Goal: Task Accomplishment & Management: Use online tool/utility

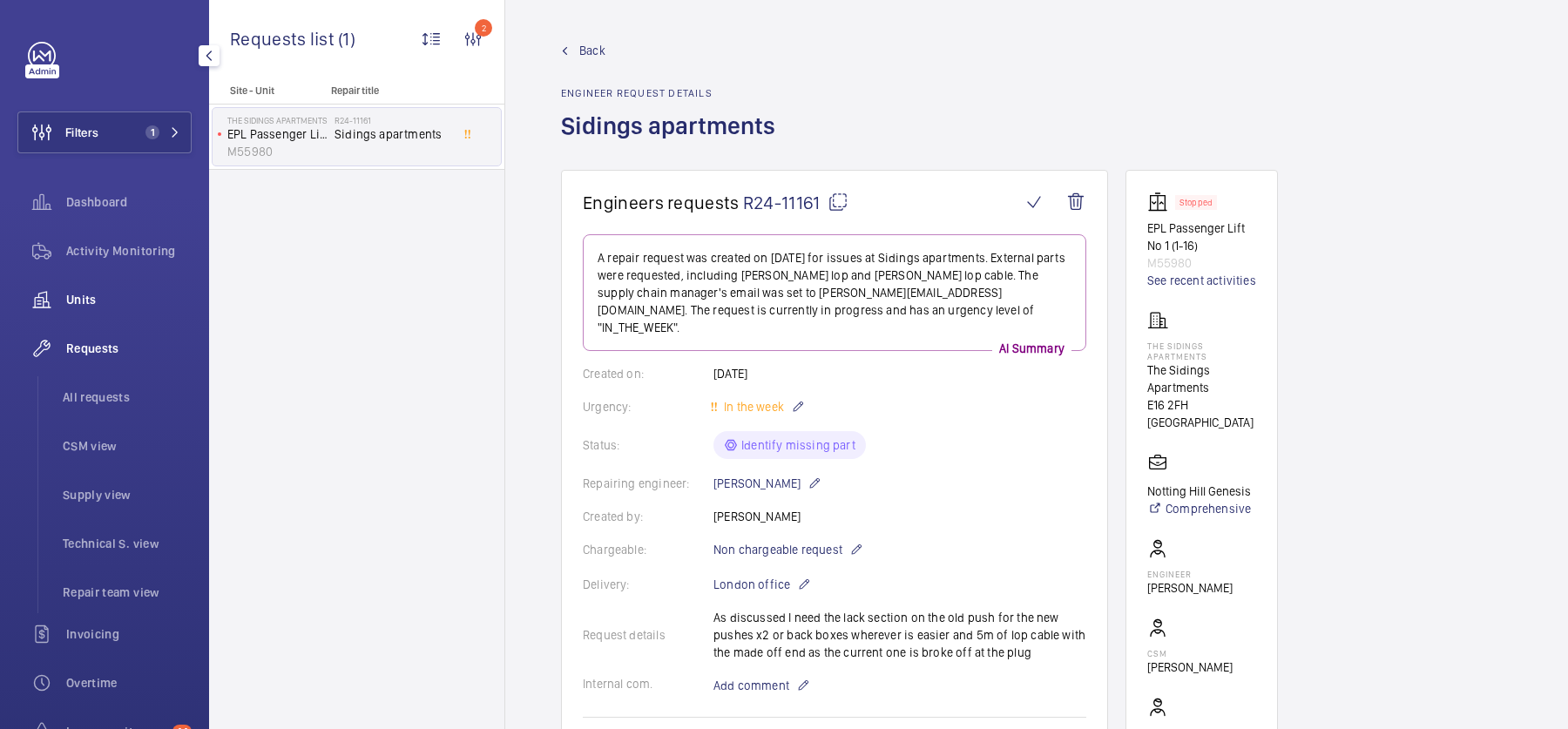
scroll to position [938, 0]
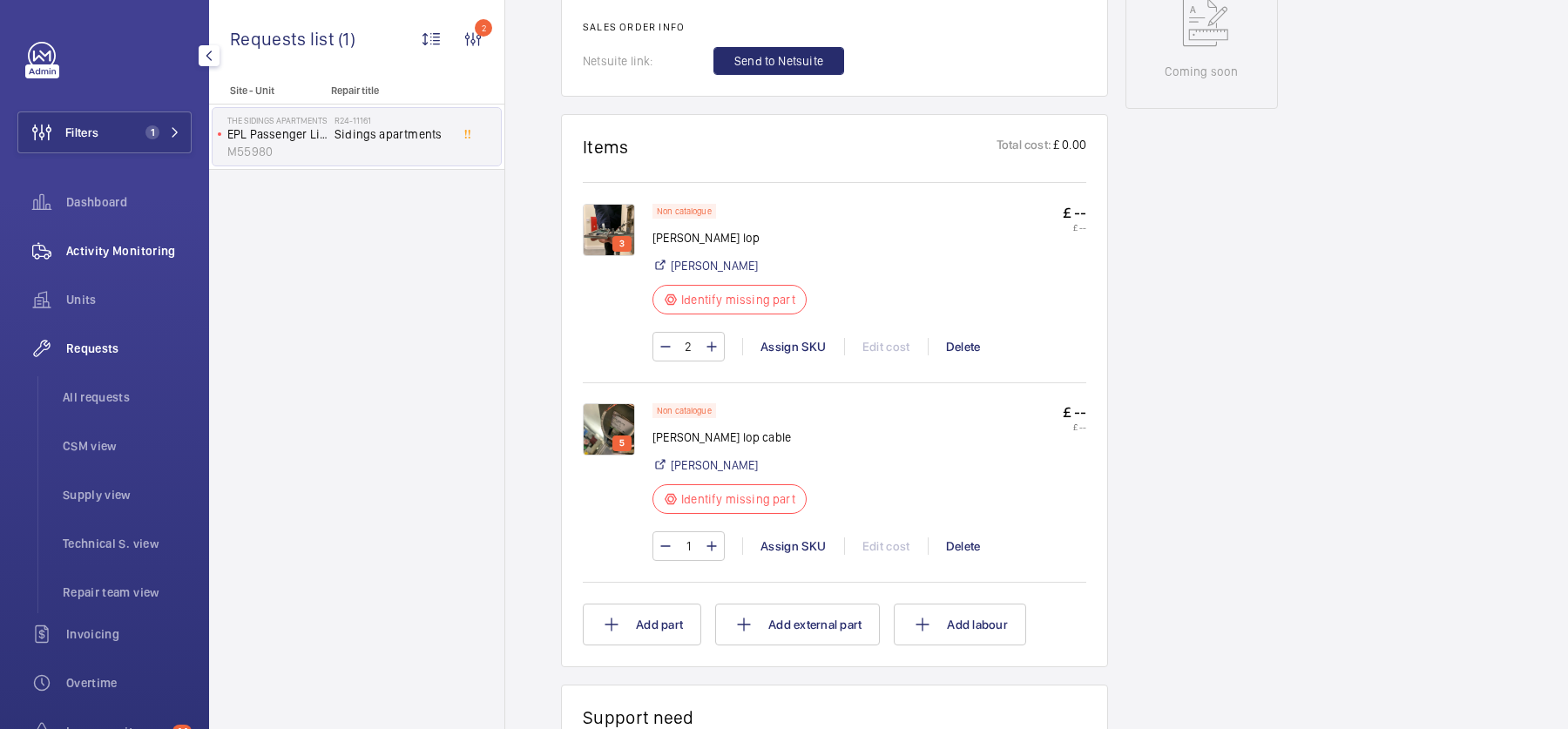
click at [103, 244] on span "Activity Monitoring" at bounding box center [129, 250] width 126 height 18
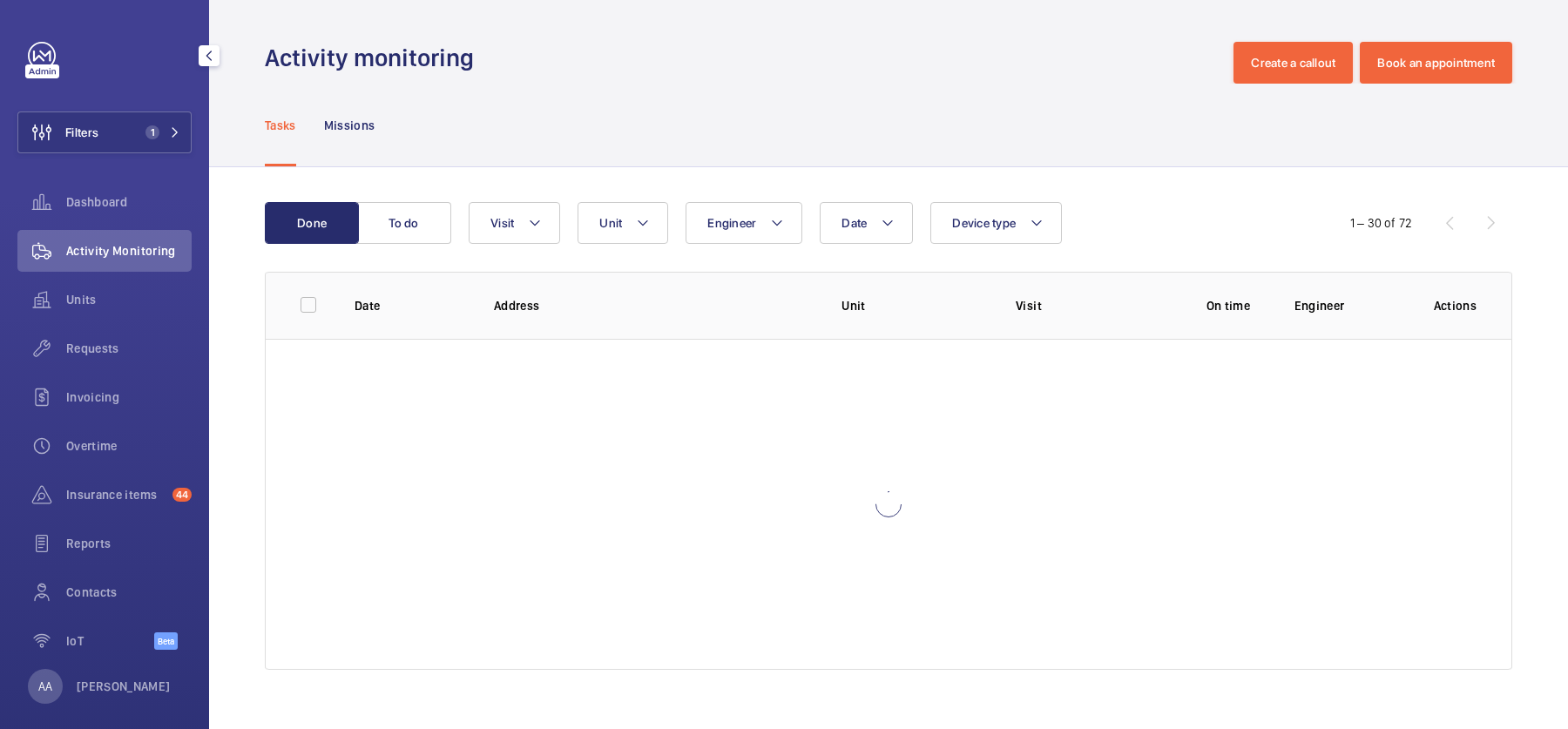
click at [154, 110] on div "Filters 1 Dashboard Activity Monitoring Units Requests Invoicing Overtime Insur…" at bounding box center [104, 355] width 174 height 627
click at [168, 125] on button "Filters 1" at bounding box center [104, 132] width 174 height 42
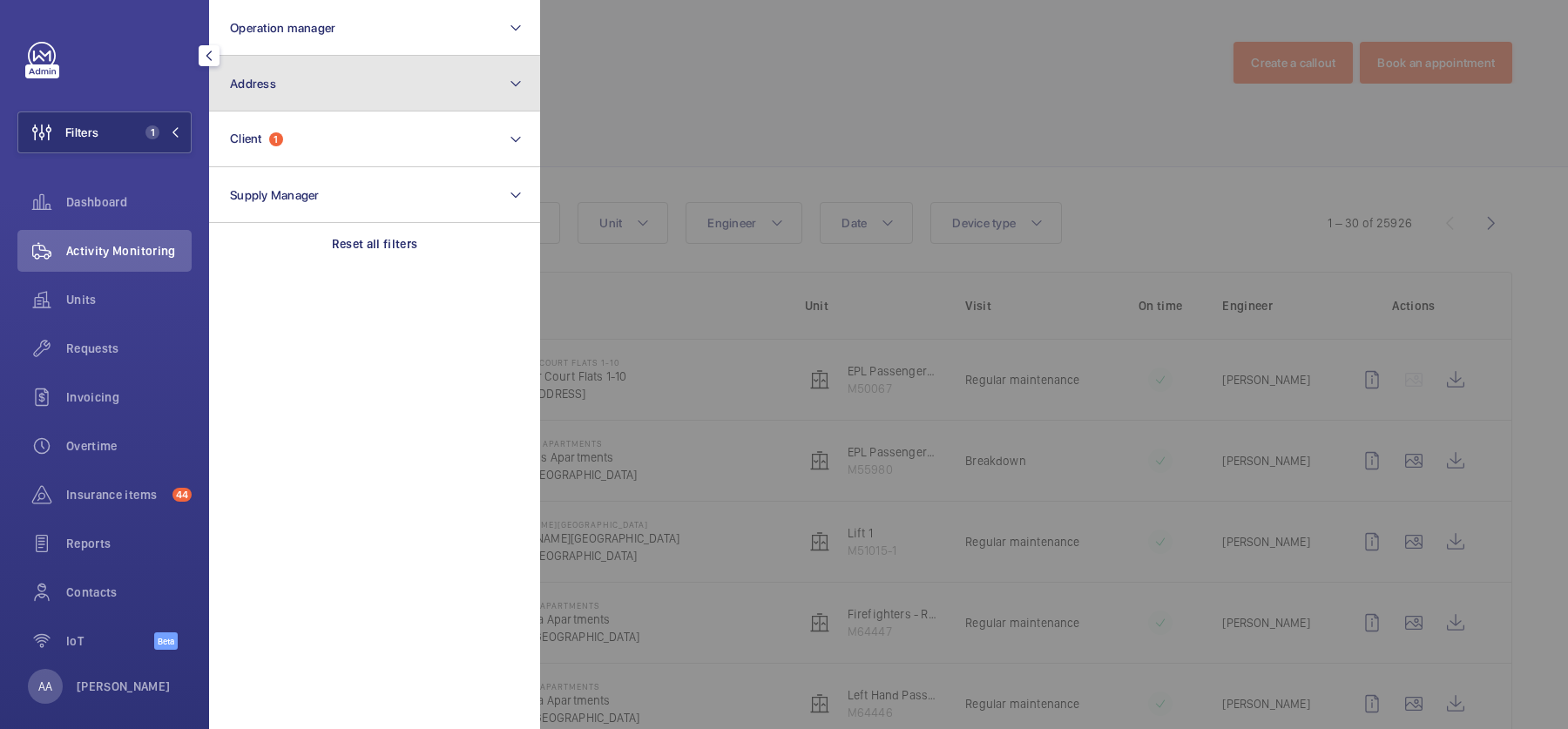
click at [361, 101] on button "Address" at bounding box center [374, 84] width 331 height 56
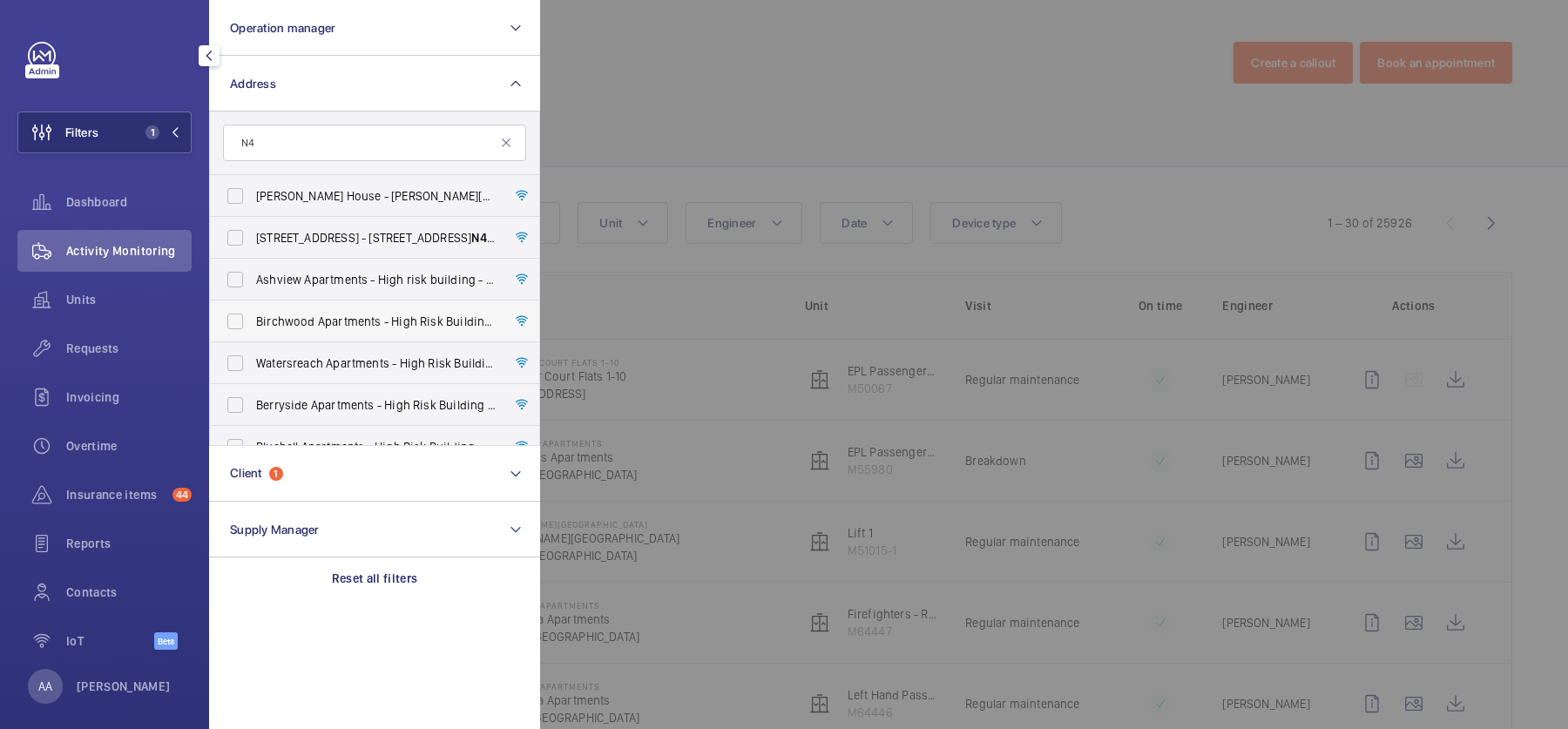
type input "N4"
click at [387, 331] on label "[GEOGRAPHIC_DATA] - High Risk Building - [GEOGRAPHIC_DATA]" at bounding box center [361, 321] width 303 height 42
click at [252, 331] on input "[GEOGRAPHIC_DATA] - High Risk Building - [GEOGRAPHIC_DATA]" at bounding box center [235, 320] width 34 height 34
checkbox input "true"
click at [360, 277] on span "Ashview Apartments - High risk building - [GEOGRAPHIC_DATA]" at bounding box center [375, 279] width 239 height 18
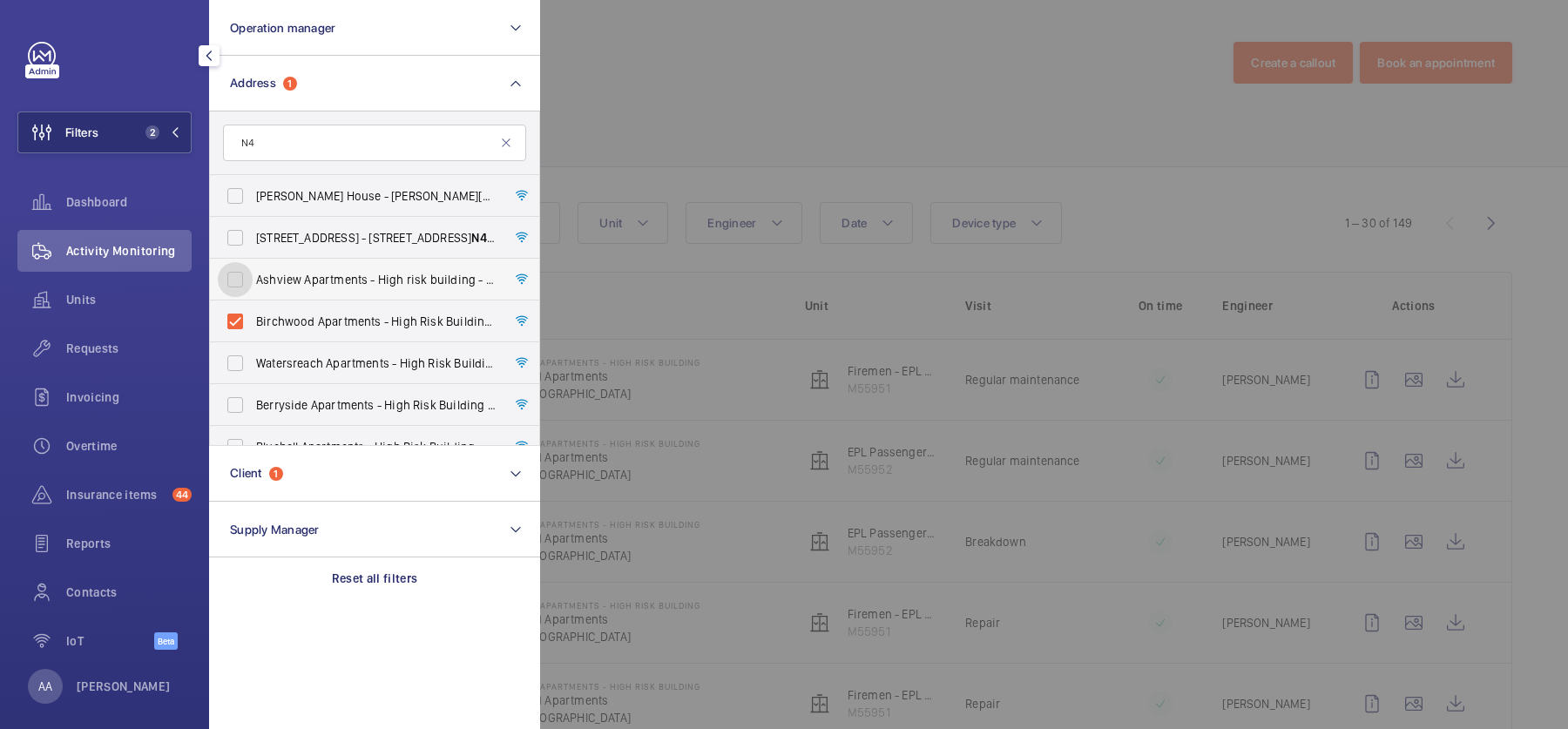
click at [252, 277] on input "Ashview Apartments - High risk building - [GEOGRAPHIC_DATA]" at bounding box center [235, 278] width 34 height 34
checkbox input "true"
click at [363, 359] on span "Watersreach Apartments - High Risk Building - [GEOGRAPHIC_DATA]" at bounding box center [375, 363] width 239 height 18
click at [252, 359] on input "Watersreach Apartments - High Risk Building - [GEOGRAPHIC_DATA]" at bounding box center [235, 362] width 34 height 34
checkbox input "true"
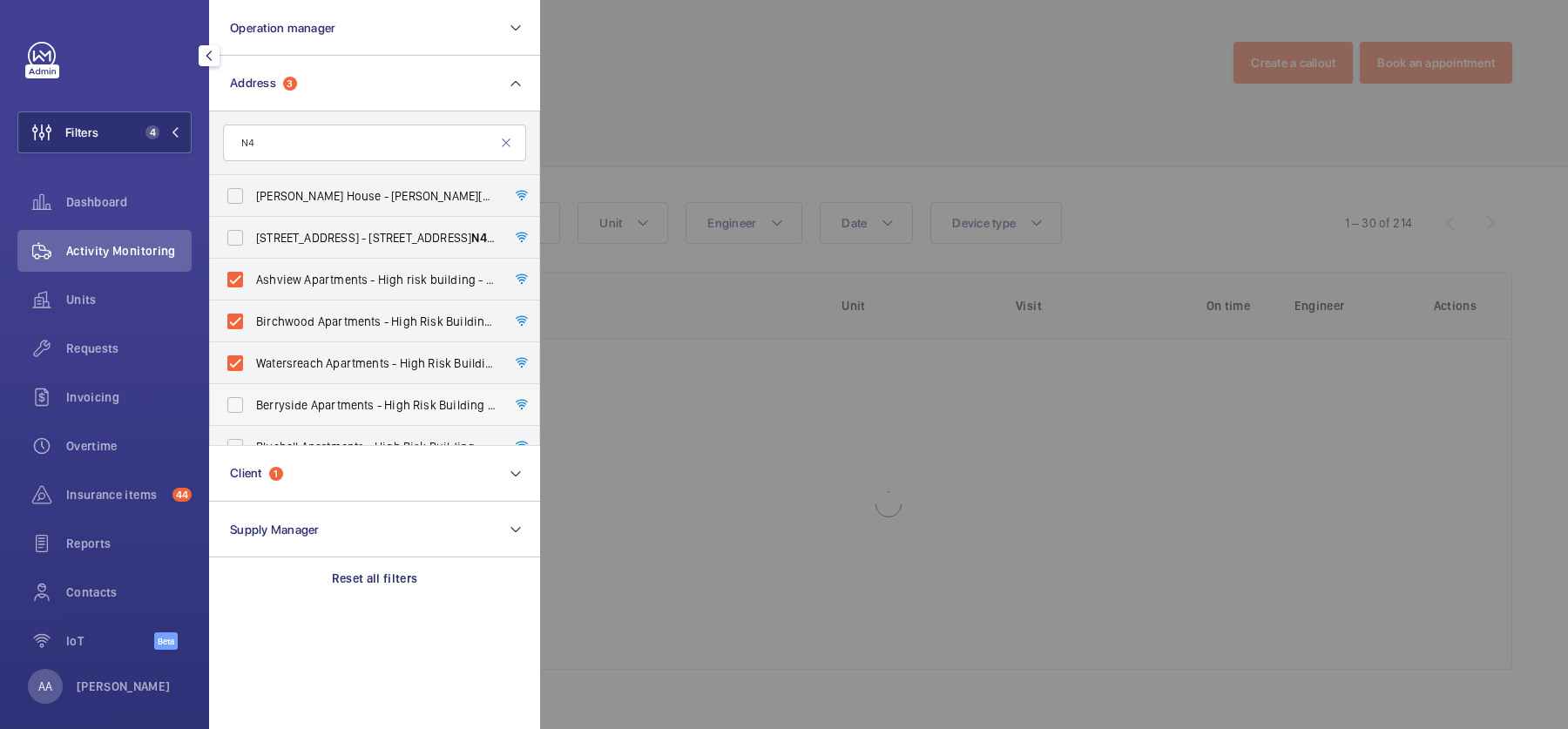
click at [367, 404] on span "Berryside Apartments - High Risk Building - [GEOGRAPHIC_DATA]" at bounding box center [375, 404] width 239 height 18
click at [252, 404] on input "Berryside Apartments - High Risk Building - [GEOGRAPHIC_DATA]" at bounding box center [235, 404] width 34 height 34
checkbox input "true"
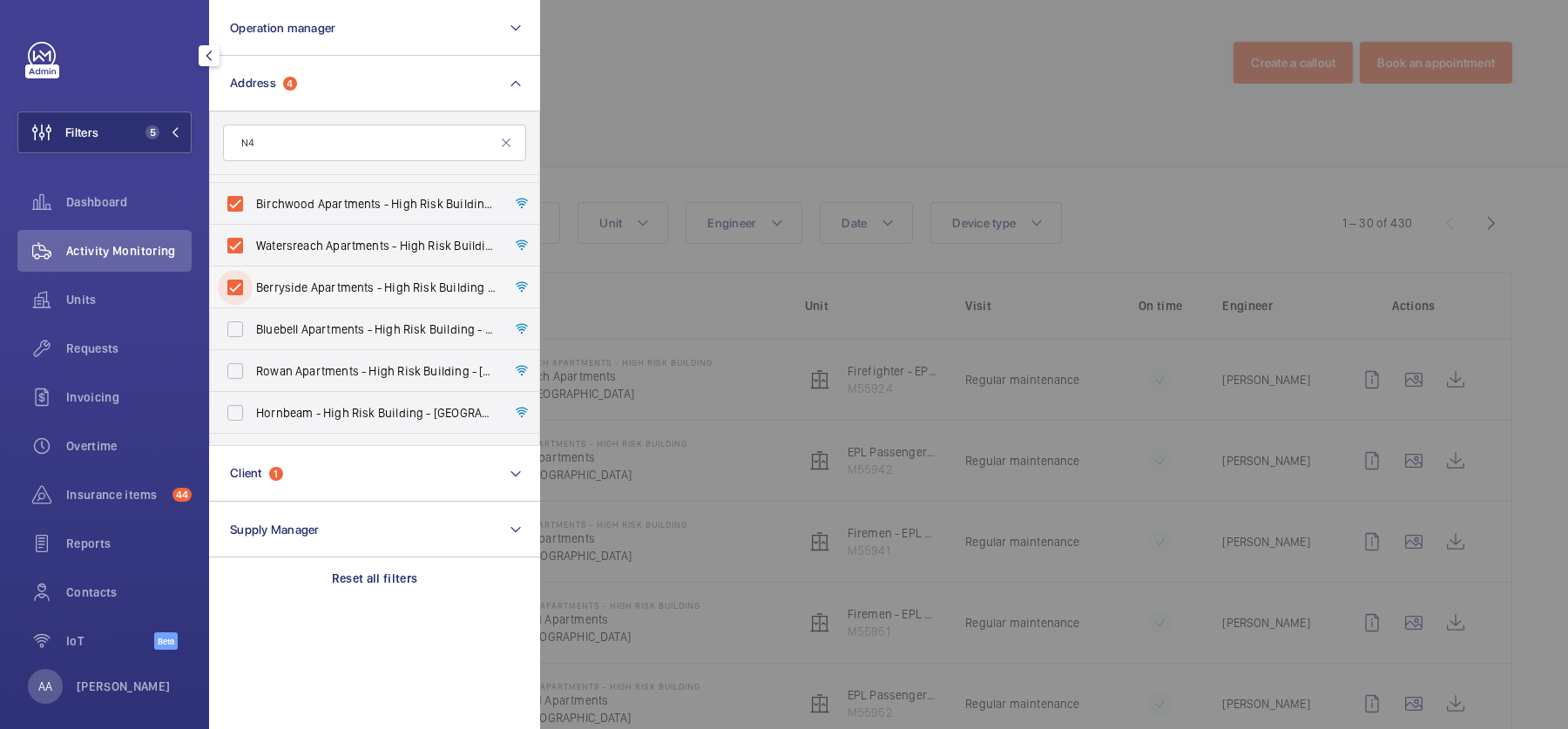
scroll to position [118, 0]
click at [357, 331] on span "Bluebell Apartments - High Risk Building - [GEOGRAPHIC_DATA]" at bounding box center [375, 328] width 239 height 18
click at [252, 331] on input "Bluebell Apartments - High Risk Building - [GEOGRAPHIC_DATA]" at bounding box center [235, 328] width 34 height 34
checkbox input "true"
click at [354, 373] on span "Rowan Apartments - High Risk Building - [GEOGRAPHIC_DATA] 1FS" at bounding box center [375, 370] width 239 height 18
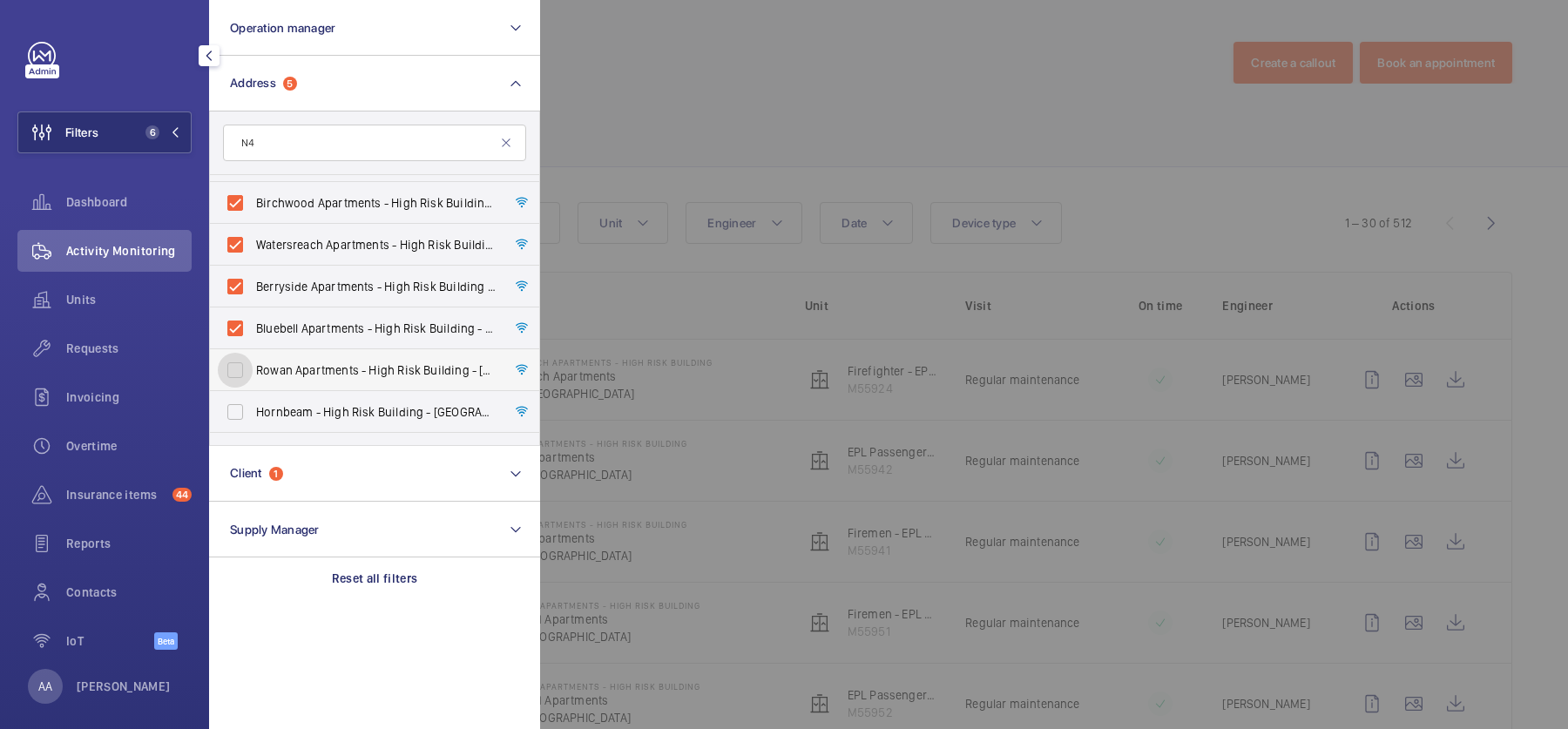
click at [252, 373] on input "Rowan Apartments - High Risk Building - [GEOGRAPHIC_DATA] 1FS" at bounding box center [235, 370] width 34 height 34
checkbox input "true"
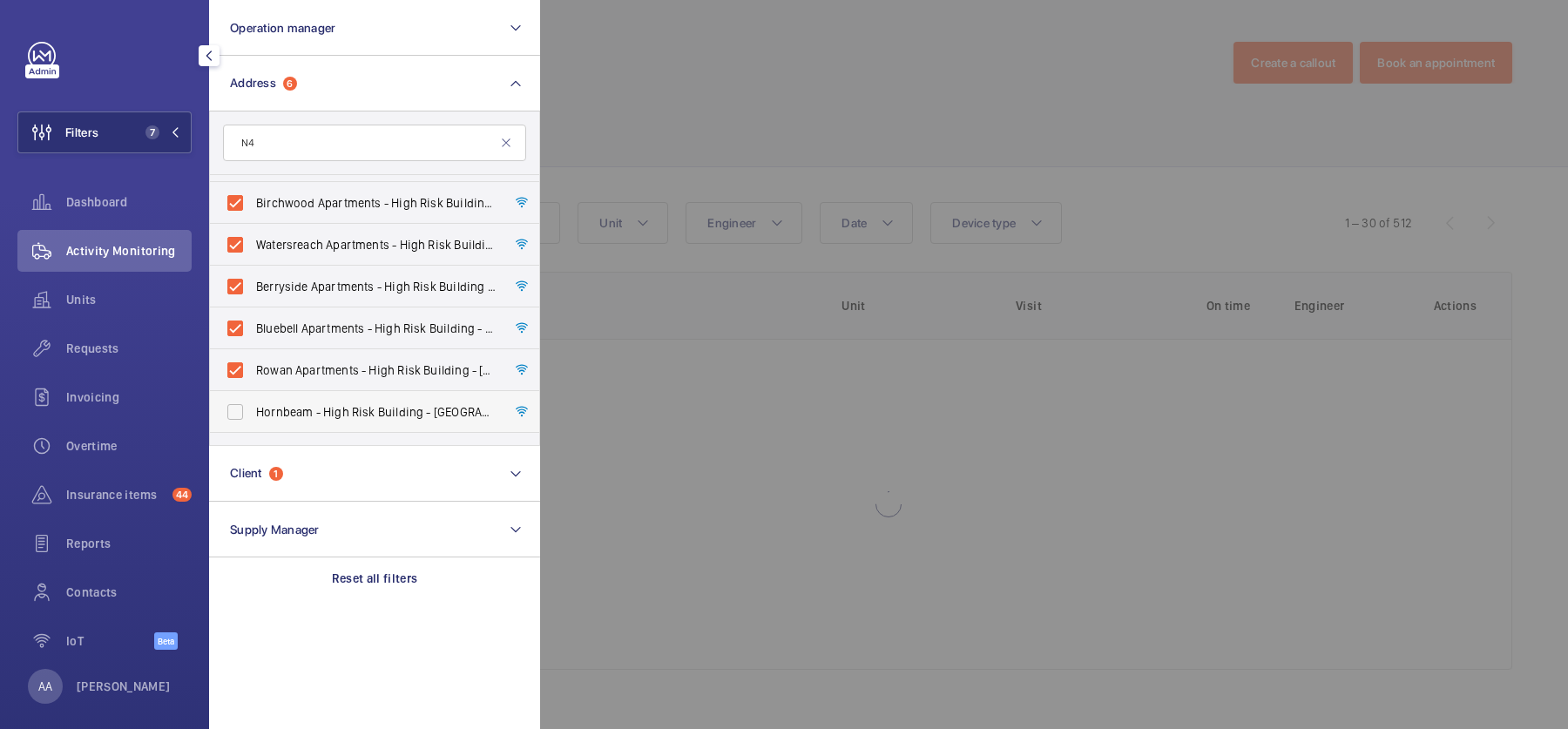
click at [358, 405] on span "Hornbeam - High Risk Building - [GEOGRAPHIC_DATA]" at bounding box center [375, 412] width 239 height 18
click at [252, 405] on input "Hornbeam - High Risk Building - [GEOGRAPHIC_DATA]" at bounding box center [235, 412] width 34 height 34
checkbox input "true"
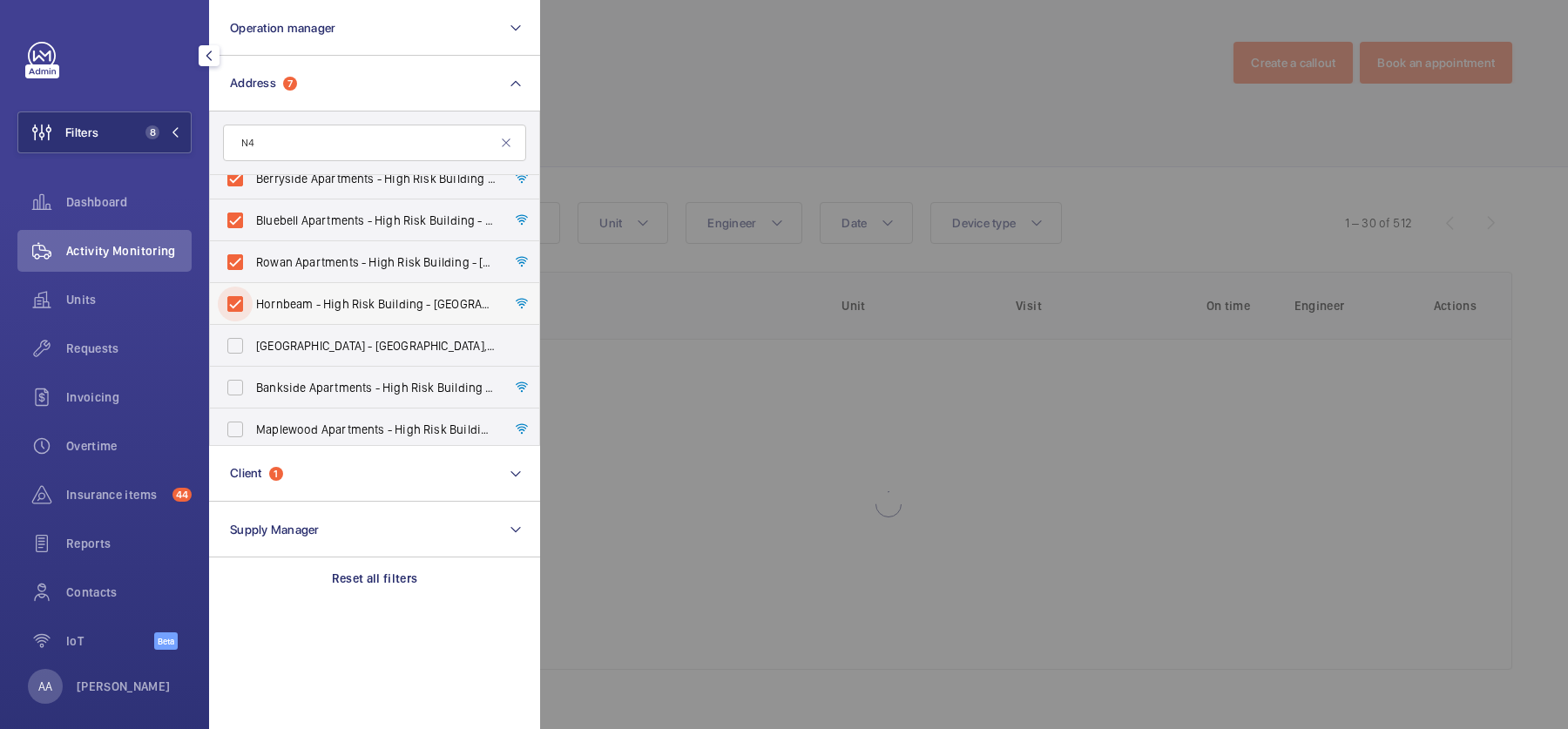
scroll to position [236, 0]
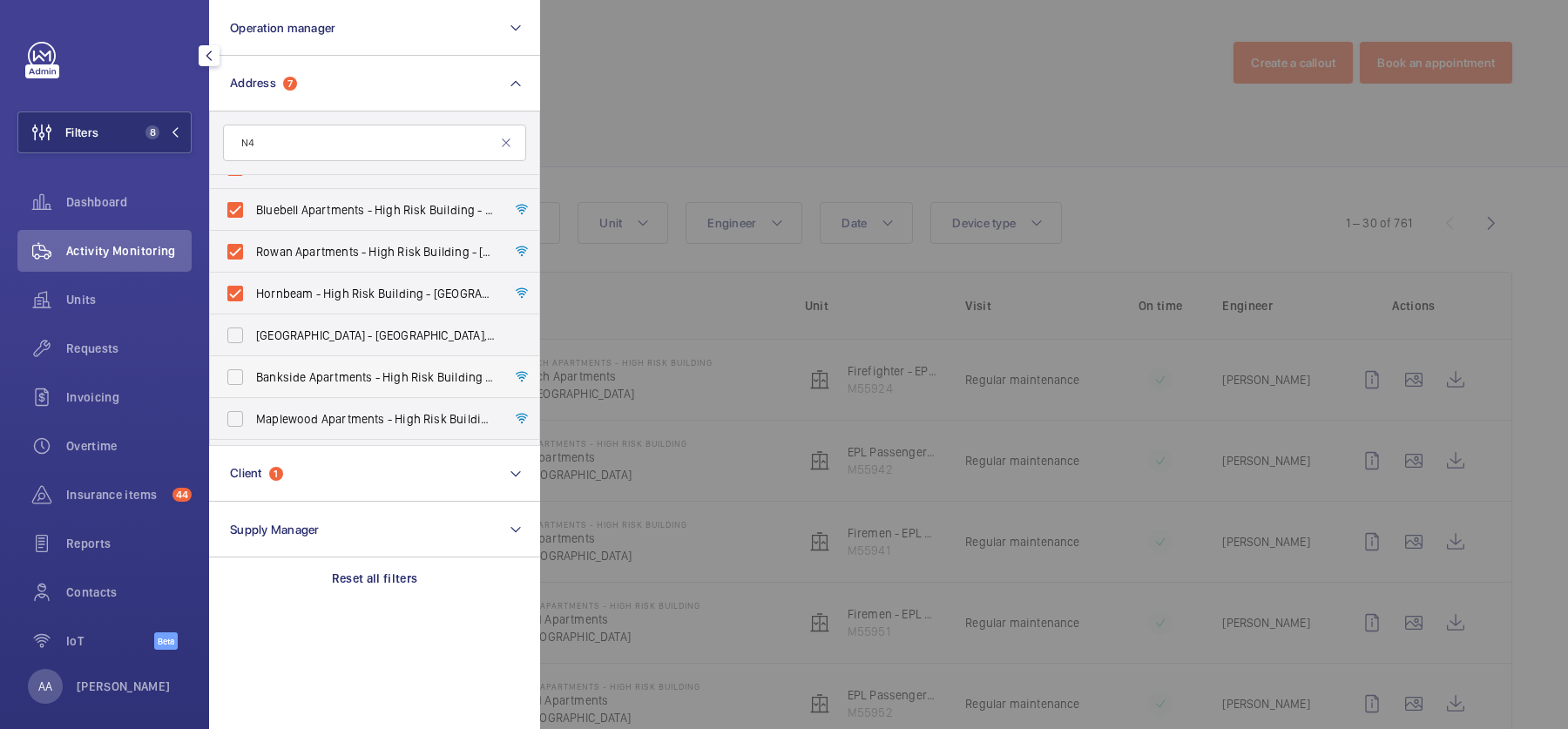
click at [364, 376] on span "Bankside Apartments - High Risk Building - [GEOGRAPHIC_DATA]" at bounding box center [375, 377] width 239 height 18
click at [252, 376] on input "Bankside Apartments - High Risk Building - [GEOGRAPHIC_DATA]" at bounding box center [235, 376] width 34 height 34
checkbox input "true"
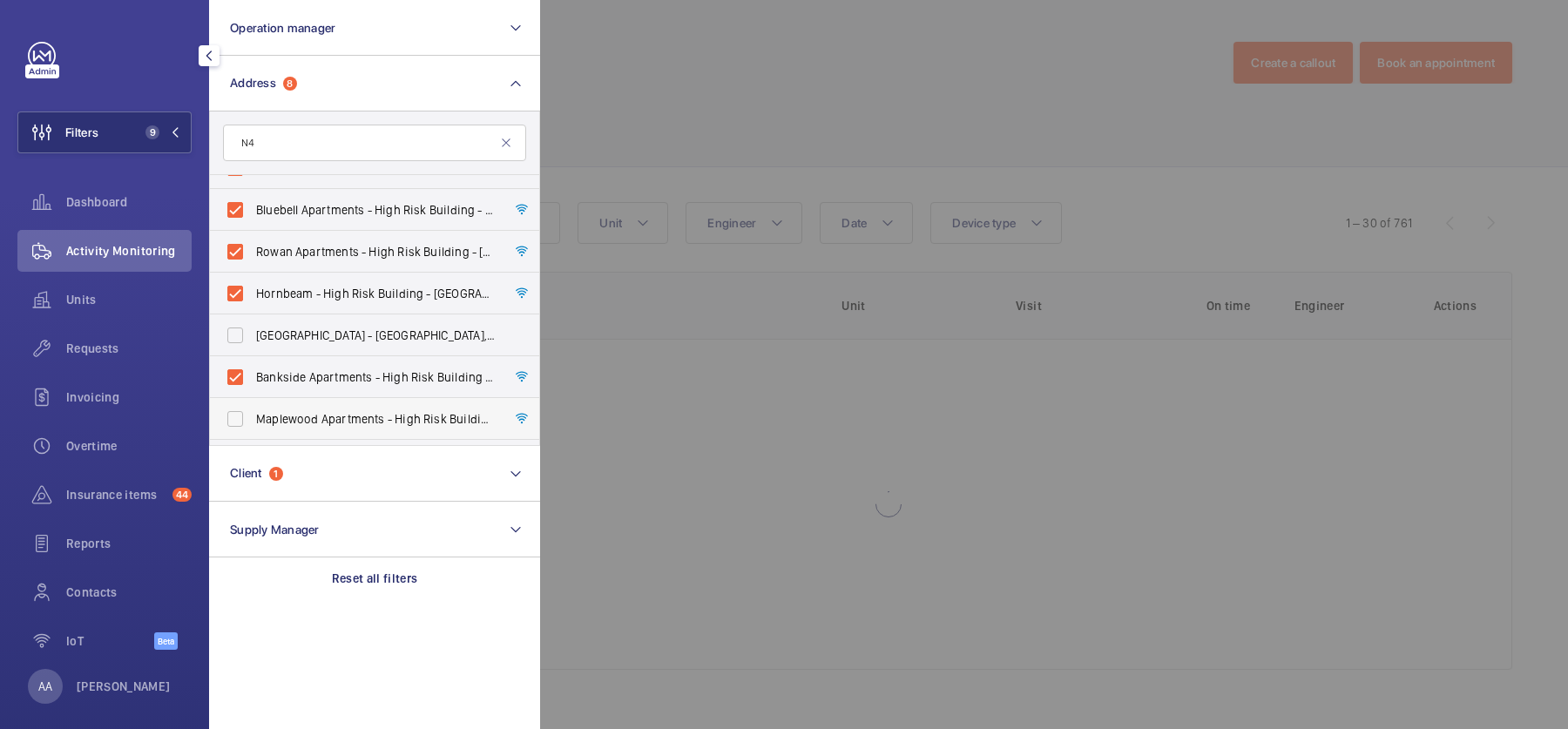
click at [369, 420] on span "Maplewood Apartments - High Risk Building - [GEOGRAPHIC_DATA]" at bounding box center [375, 418] width 239 height 18
click at [252, 420] on input "Maplewood Apartments - High Risk Building - [GEOGRAPHIC_DATA]" at bounding box center [235, 418] width 34 height 34
checkbox input "true"
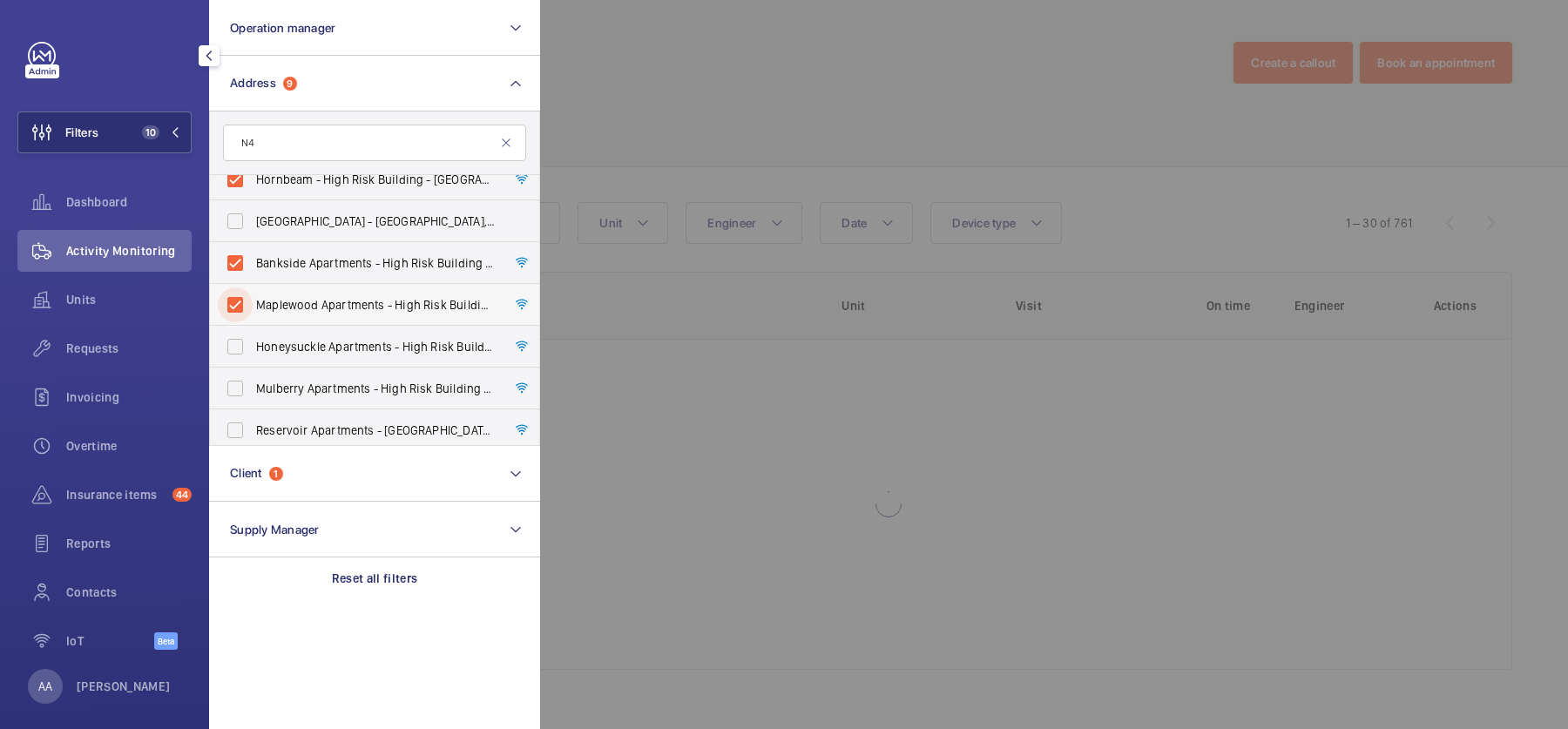
scroll to position [357, 0]
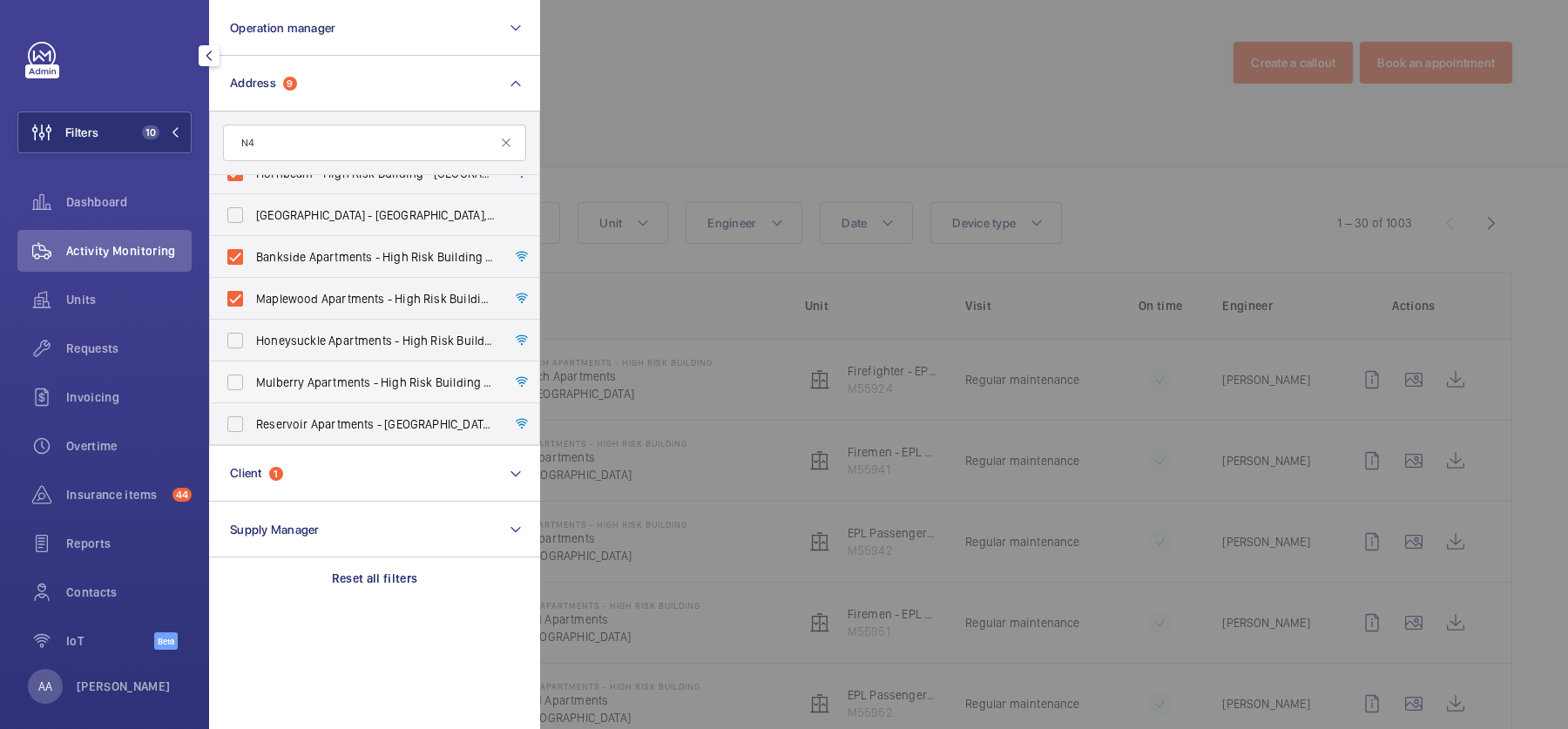
click at [365, 380] on span "Mulberry Apartments - High Risk Building - [GEOGRAPHIC_DATA]" at bounding box center [375, 382] width 239 height 18
click at [252, 380] on input "Mulberry Apartments - High Risk Building - [GEOGRAPHIC_DATA]" at bounding box center [235, 382] width 34 height 34
checkbox input "true"
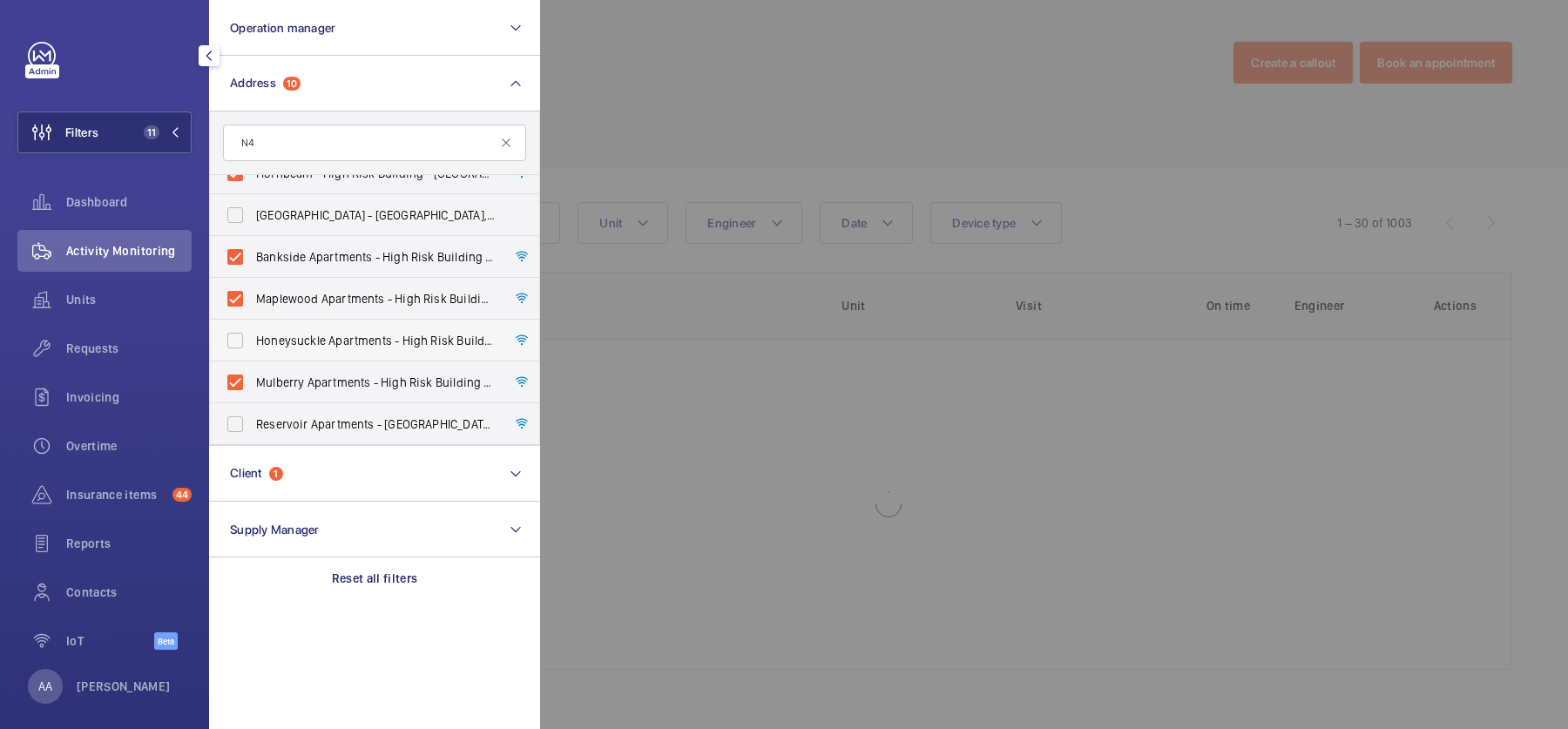
click at [357, 335] on span "Honeysuckle Apartments - High Risk Building - [GEOGRAPHIC_DATA]" at bounding box center [375, 340] width 239 height 18
click at [252, 335] on input "Honeysuckle Apartments - High Risk Building - [GEOGRAPHIC_DATA]" at bounding box center [235, 340] width 34 height 34
checkbox input "true"
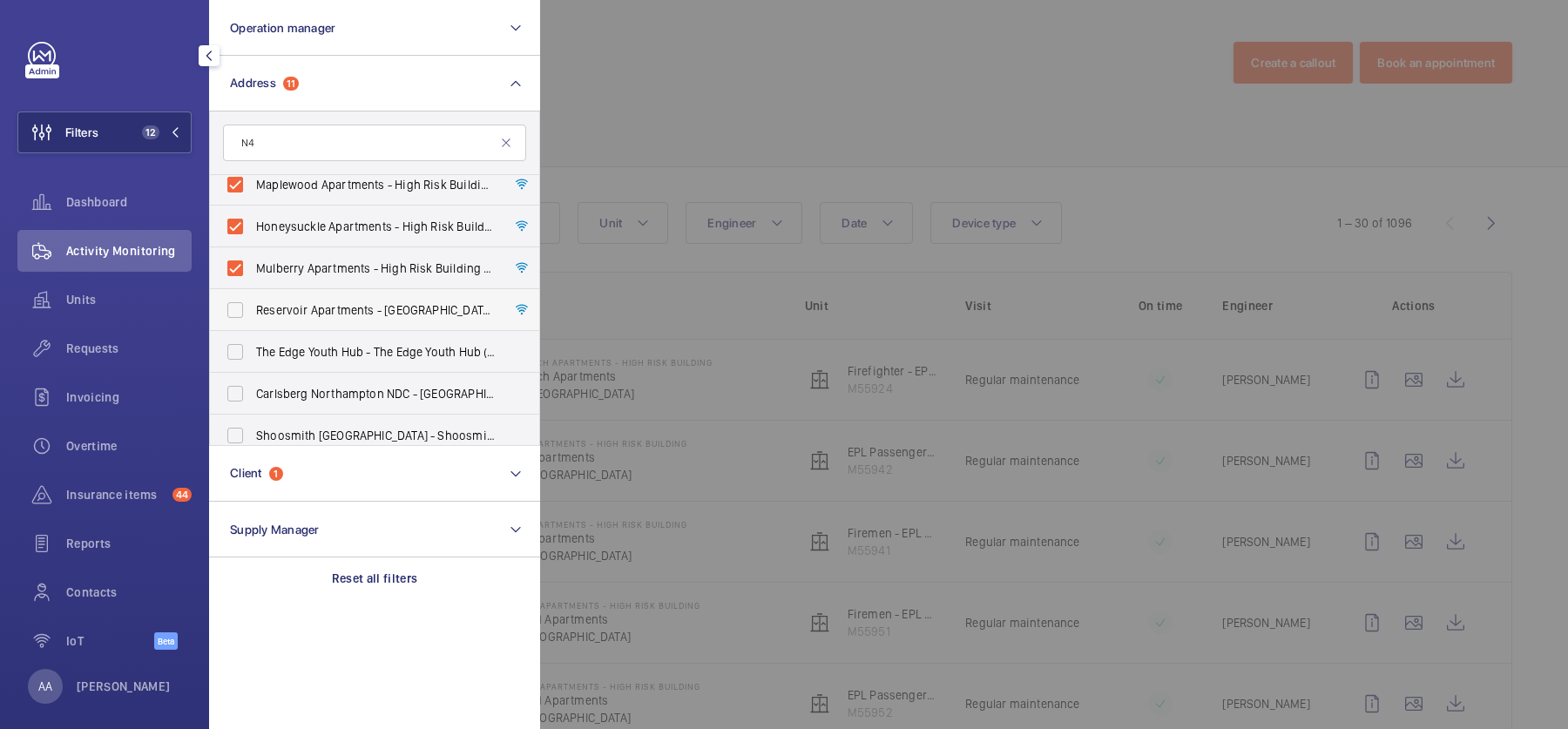
click at [340, 309] on span "Reservoir Apartments - [STREET_ADDRESS]" at bounding box center [375, 310] width 239 height 18
click at [252, 309] on input "Reservoir Apartments - [STREET_ADDRESS]" at bounding box center [235, 309] width 34 height 34
checkbox input "true"
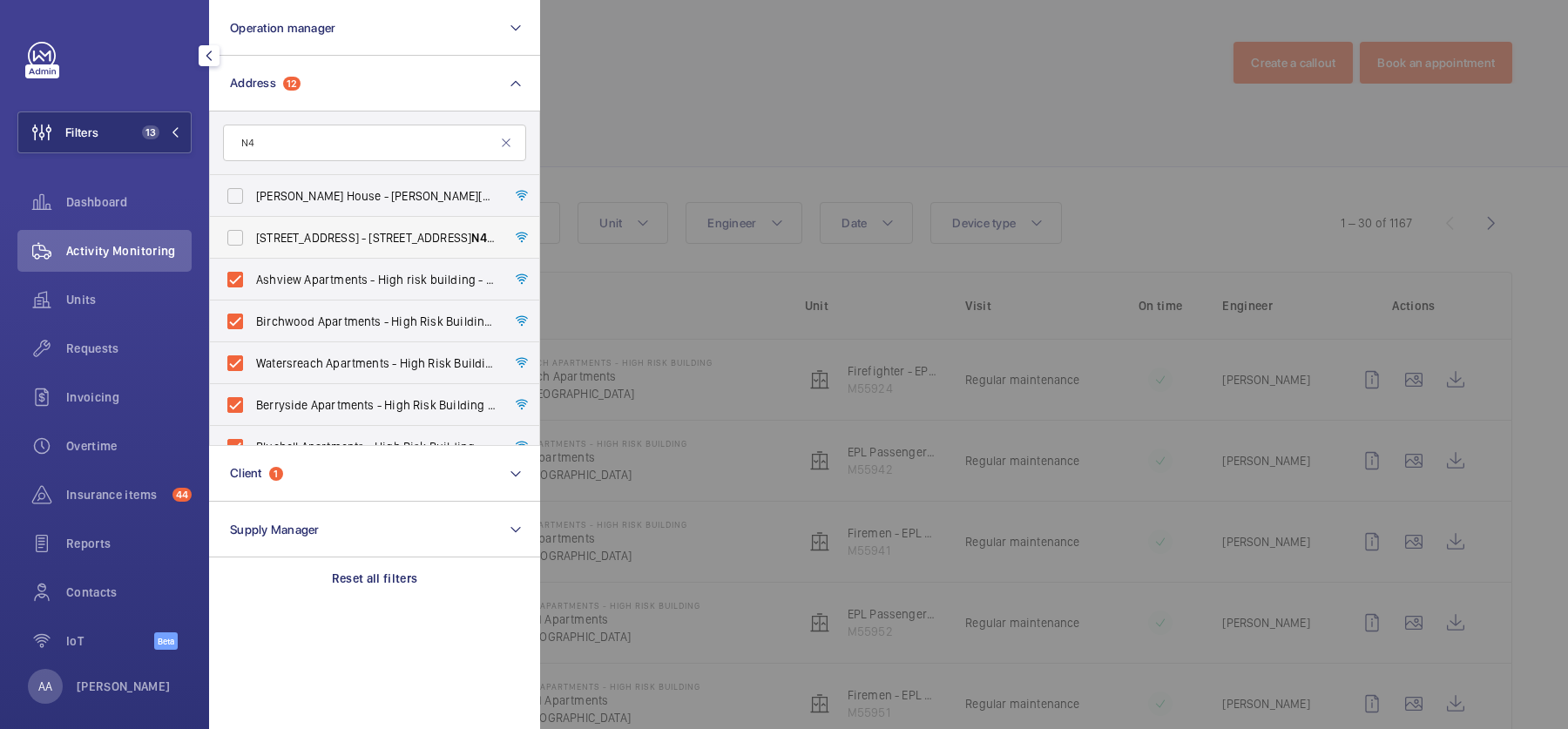
click at [335, 249] on label "[STREET_ADDRESS]" at bounding box center [361, 237] width 303 height 42
click at [252, 249] on input "[STREET_ADDRESS]" at bounding box center [235, 237] width 34 height 34
checkbox input "true"
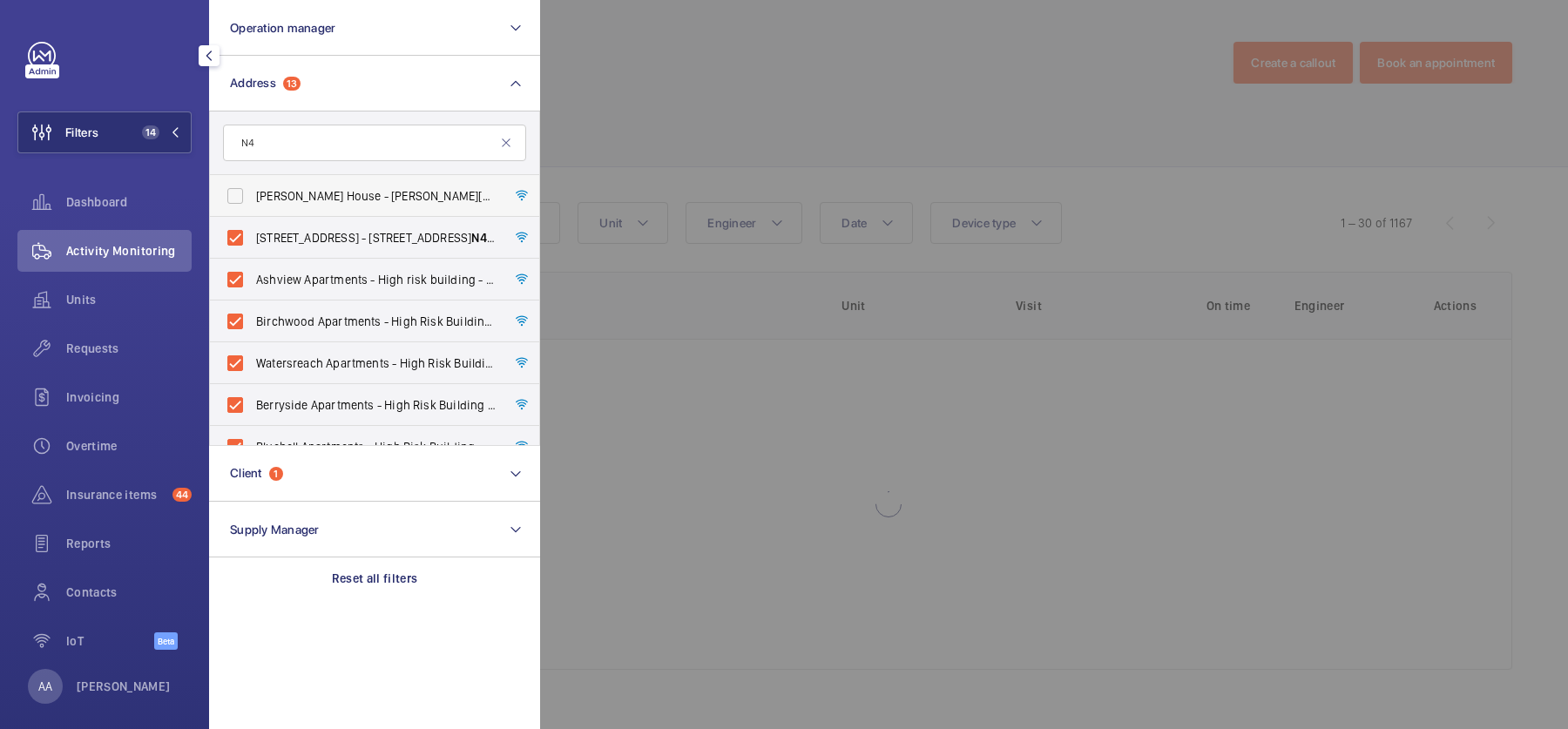
click at [343, 196] on span "[PERSON_NAME] House - [PERSON_NAME][GEOGRAPHIC_DATA]" at bounding box center [375, 196] width 239 height 18
click at [252, 196] on input "[PERSON_NAME] House - [PERSON_NAME][GEOGRAPHIC_DATA]" at bounding box center [235, 196] width 34 height 34
checkbox input "true"
click at [812, 155] on div at bounding box center [1324, 364] width 1568 height 729
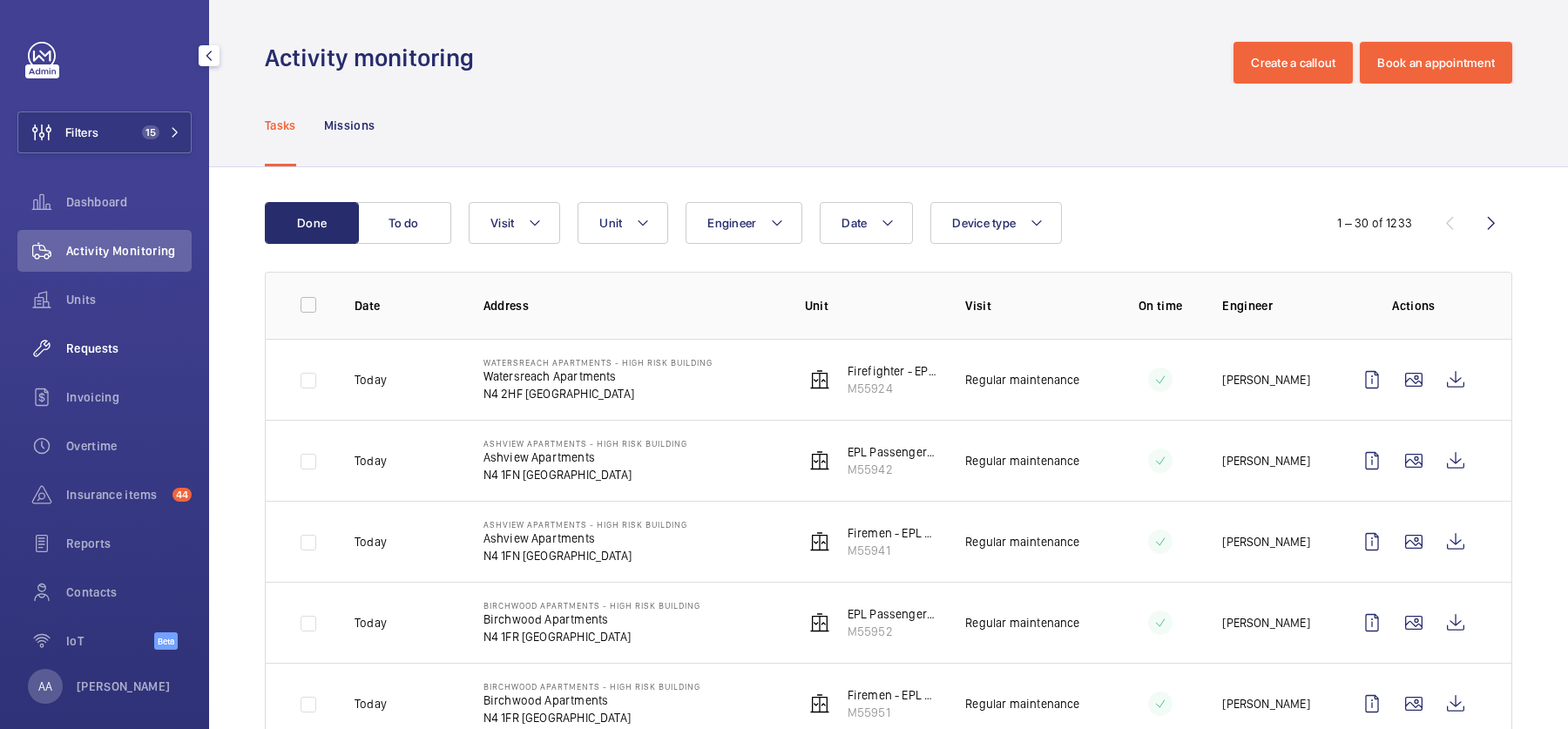
click at [105, 353] on span "Requests" at bounding box center [129, 348] width 126 height 18
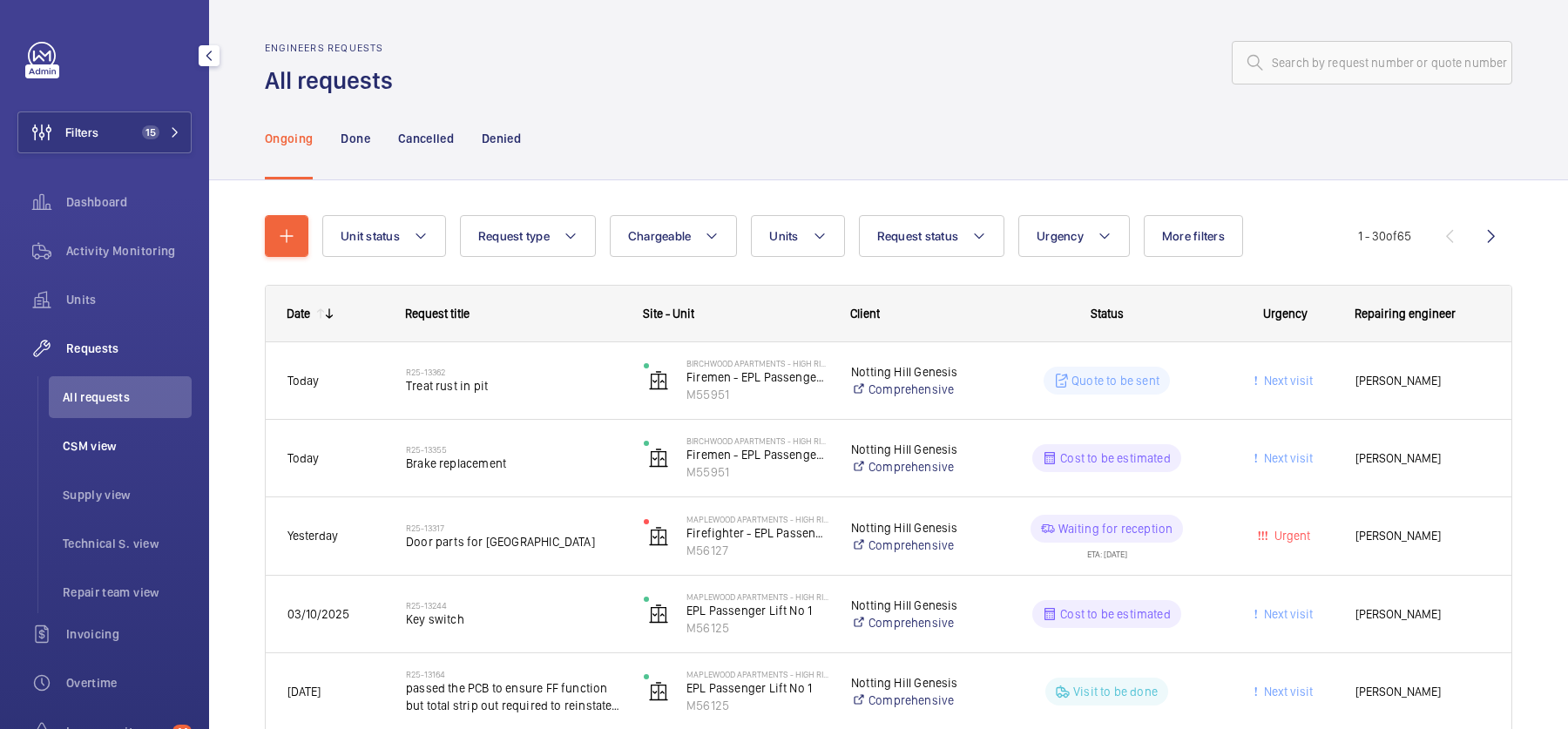
click at [103, 461] on li "CSM view" at bounding box center [119, 445] width 143 height 42
